Goal: Use online tool/utility: Utilize a website feature to perform a specific function

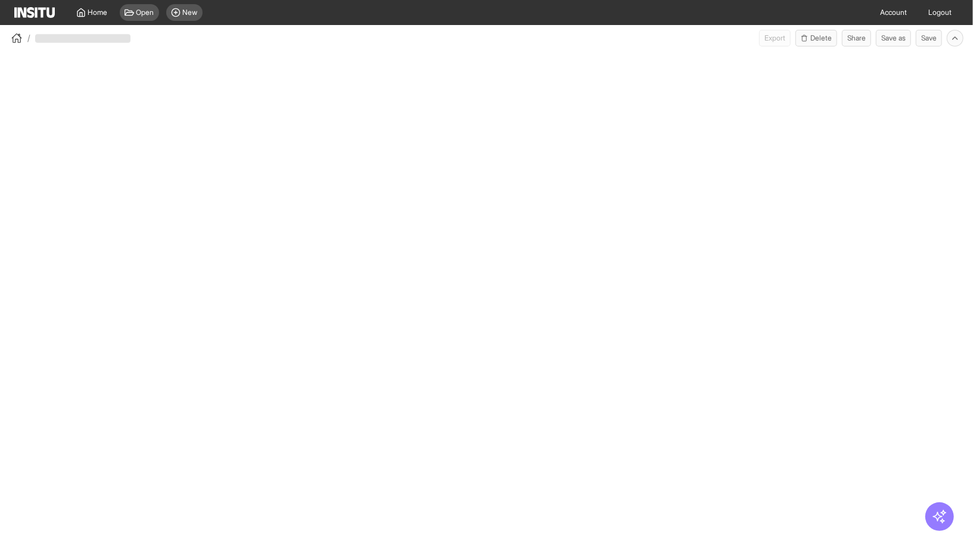
select select "**"
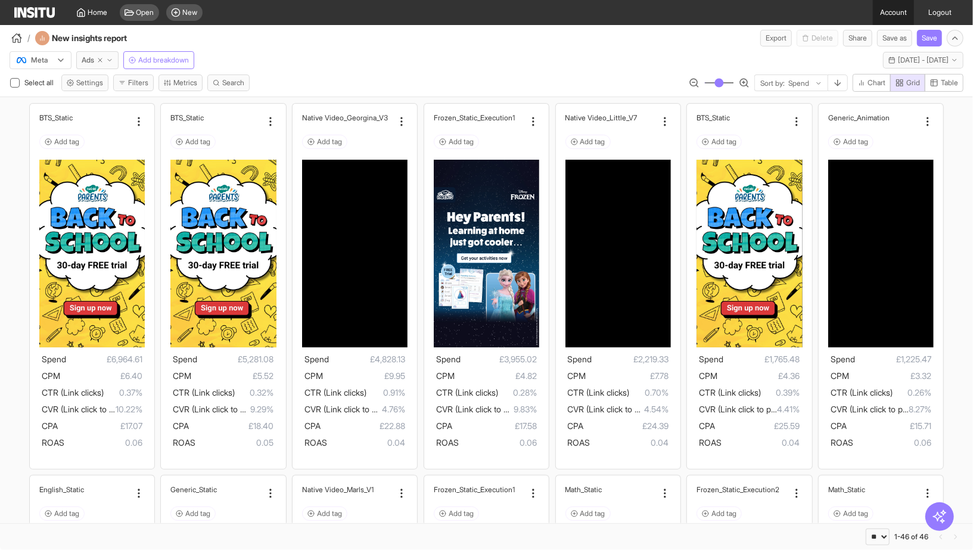
click at [882, 15] on link "Account" at bounding box center [893, 12] width 41 height 25
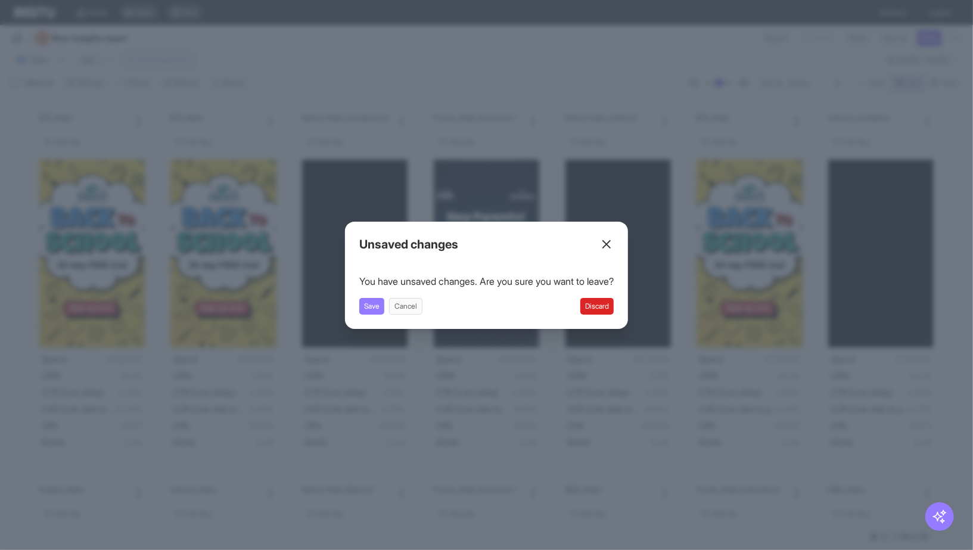
click at [610, 241] on line at bounding box center [606, 244] width 7 height 7
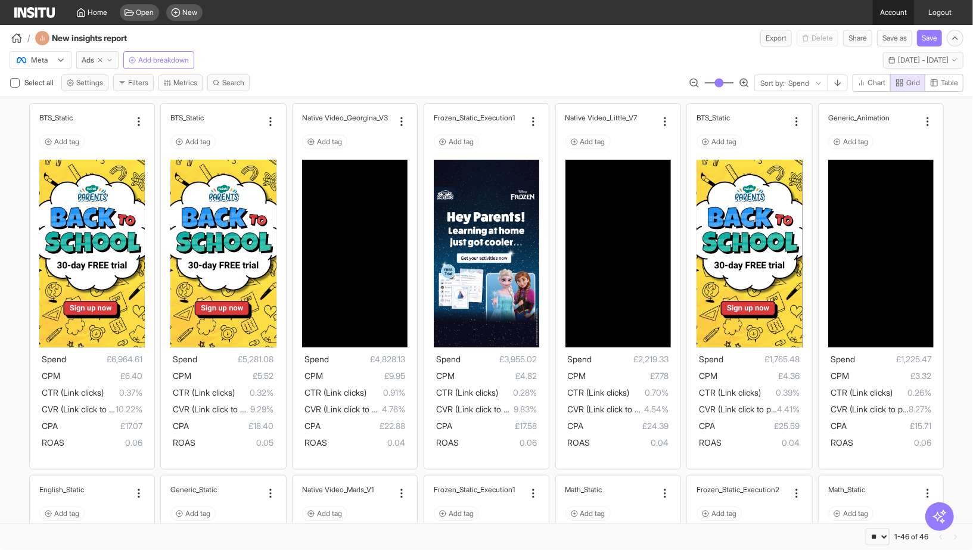
click at [898, 14] on link "Account" at bounding box center [893, 12] width 41 height 25
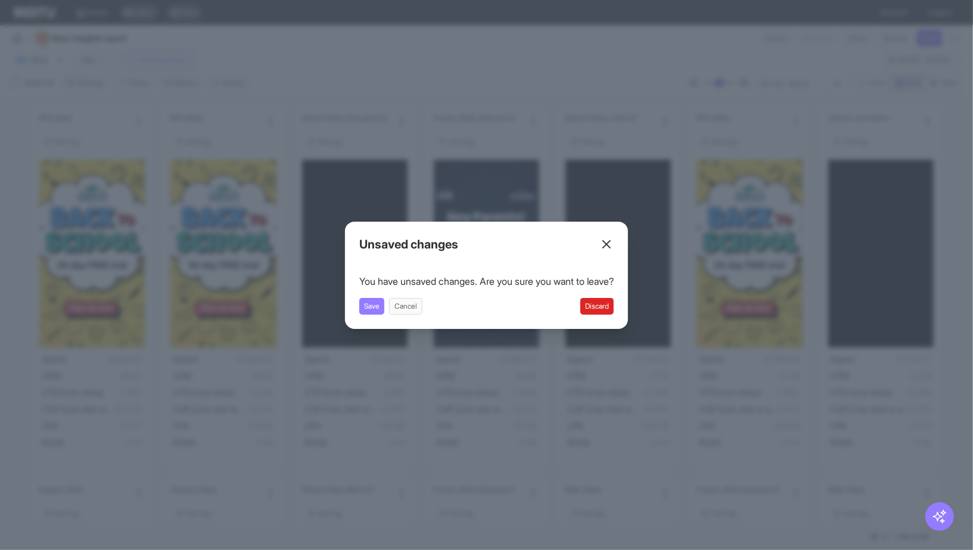
click at [610, 308] on button "Discard" at bounding box center [596, 306] width 33 height 17
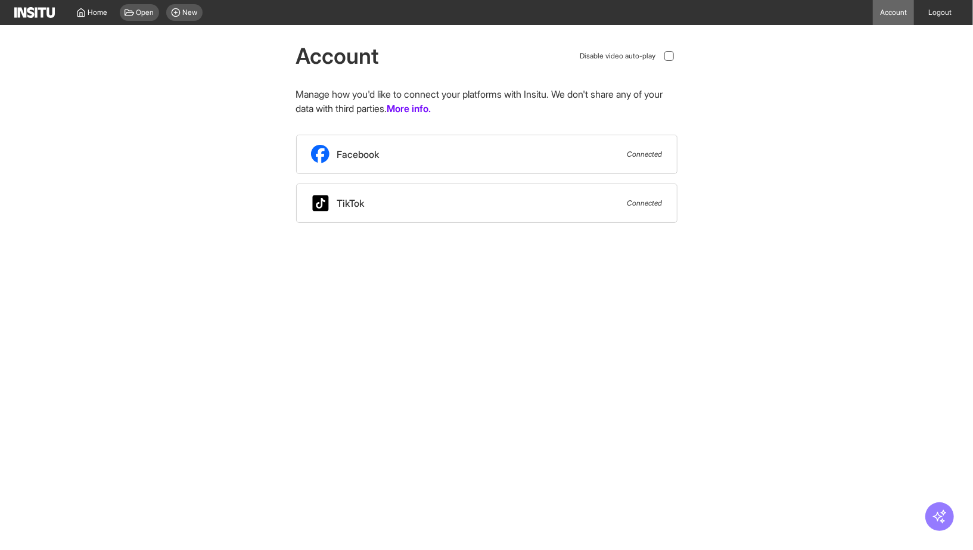
select select "**"
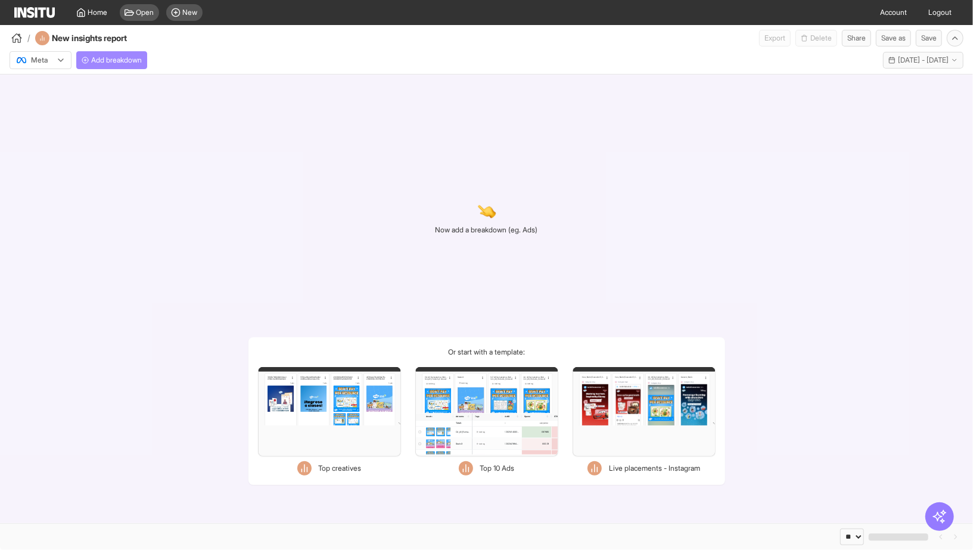
click at [134, 65] on button "Add breakdown" at bounding box center [111, 60] width 71 height 18
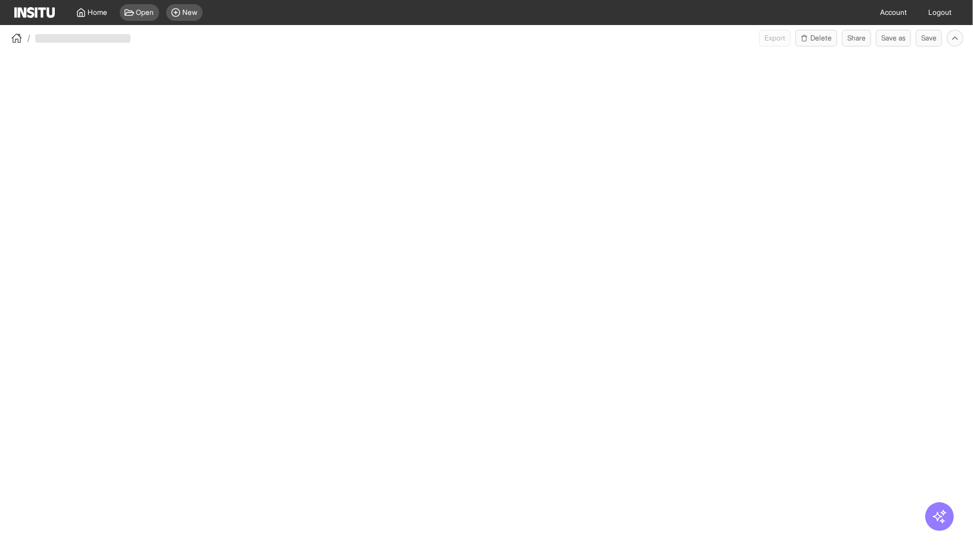
select select "**"
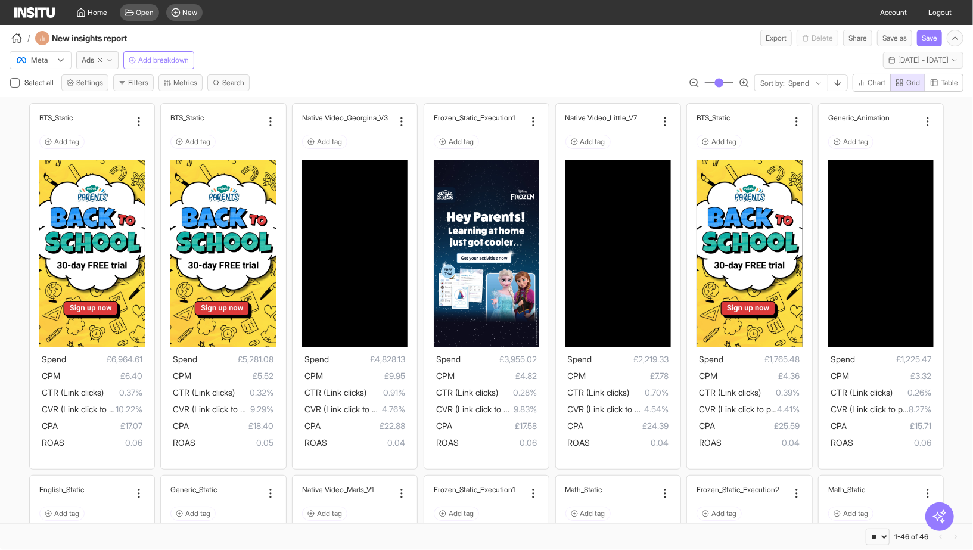
click at [37, 61] on div "Meta Ads Add breakdown" at bounding box center [102, 60] width 185 height 18
click at [41, 61] on div "Meta Ads Add breakdown" at bounding box center [102, 60] width 185 height 18
click at [955, 64] on button "Last 30 days - Sat 6 Sep - Sun 5 Oct, 2025 6 Sep 25 - 5 Oct 25" at bounding box center [923, 60] width 80 height 17
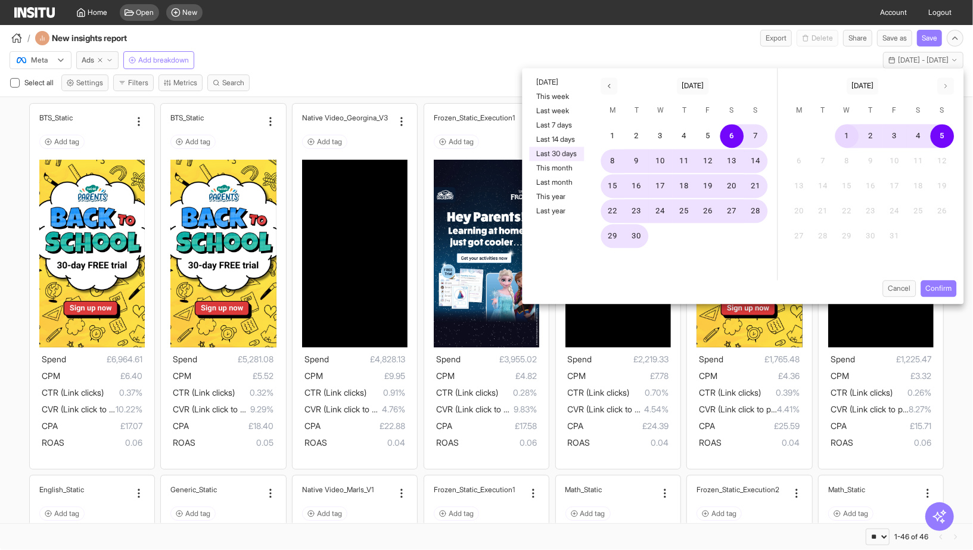
click at [856, 129] on button "1" at bounding box center [847, 137] width 24 height 24
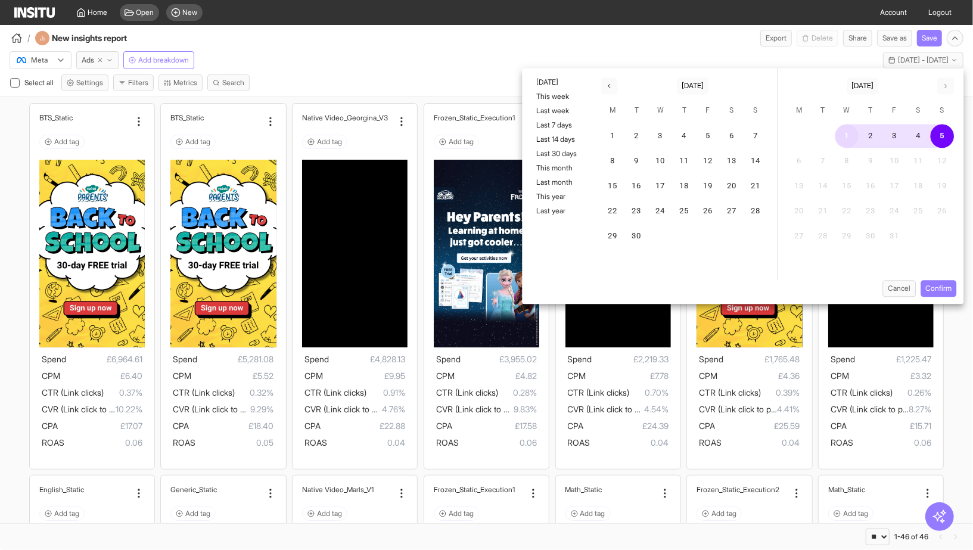
click at [851, 135] on button "1" at bounding box center [847, 137] width 24 height 24
click at [931, 136] on button "5" at bounding box center [943, 137] width 24 height 24
click at [853, 135] on button "1" at bounding box center [847, 137] width 24 height 24
click at [942, 138] on button "5" at bounding box center [943, 137] width 24 height 24
click at [946, 296] on button "Confirm" at bounding box center [939, 288] width 36 height 17
